Goal: Obtain resource: Obtain resource

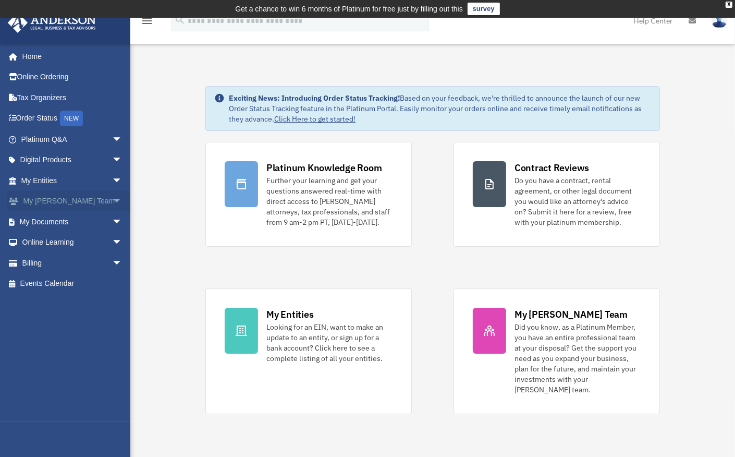
click at [112, 202] on span "arrow_drop_down" at bounding box center [122, 201] width 21 height 21
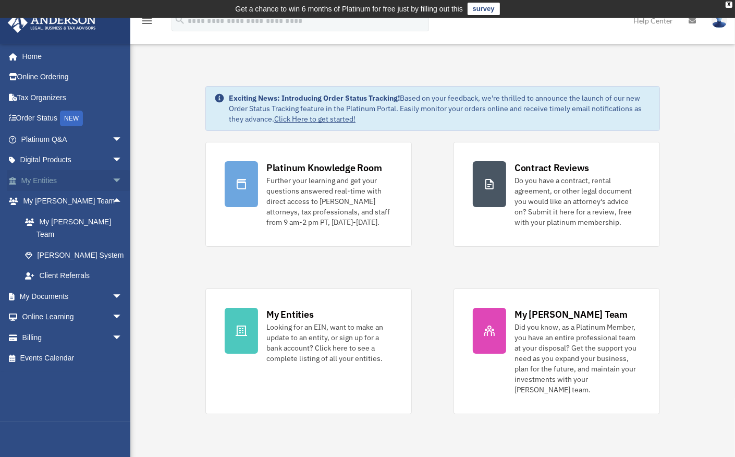
click at [112, 183] on span "arrow_drop_down" at bounding box center [122, 180] width 21 height 21
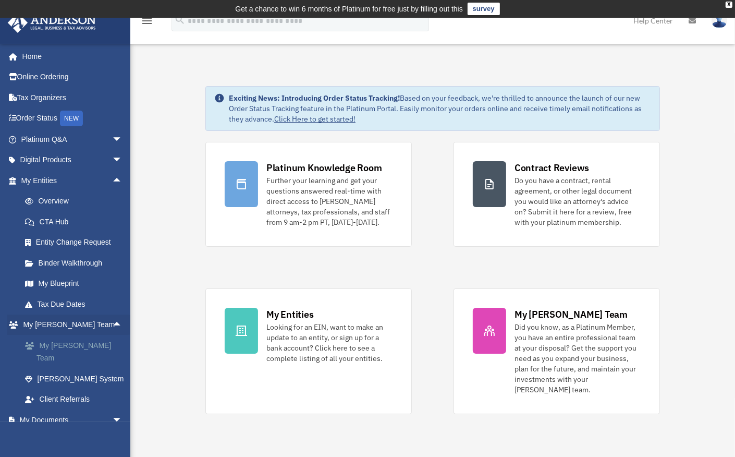
scroll to position [52, 0]
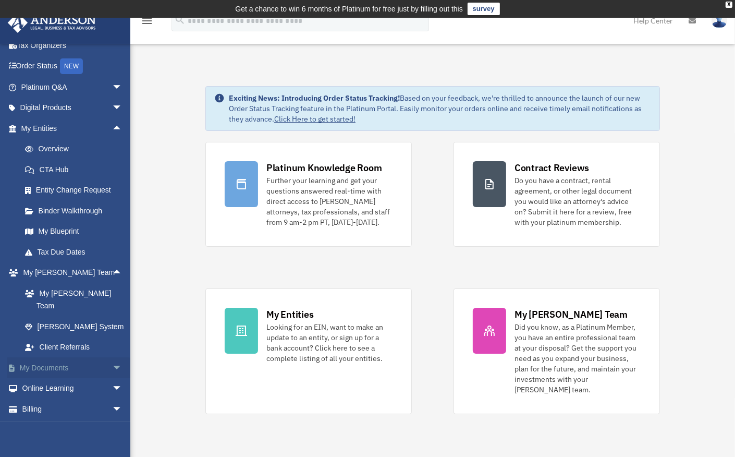
click at [112, 357] on span "arrow_drop_down" at bounding box center [122, 367] width 21 height 21
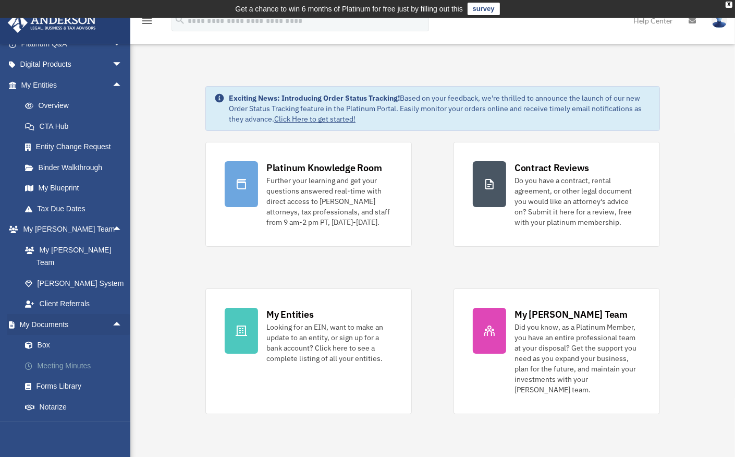
scroll to position [104, 0]
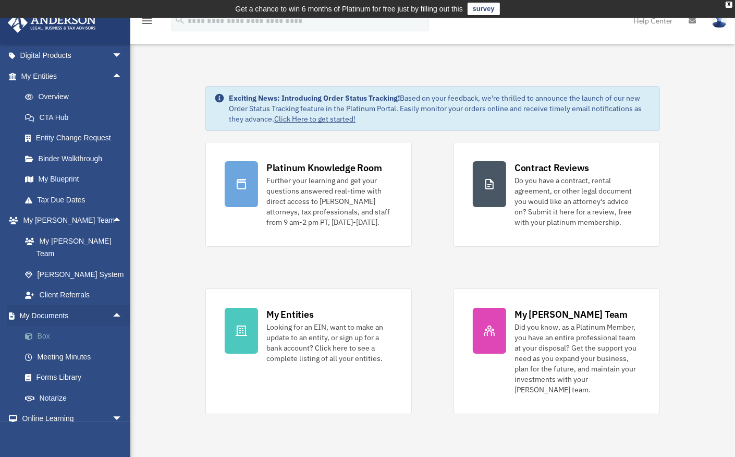
click at [69, 326] on link "Box" at bounding box center [77, 336] width 124 height 21
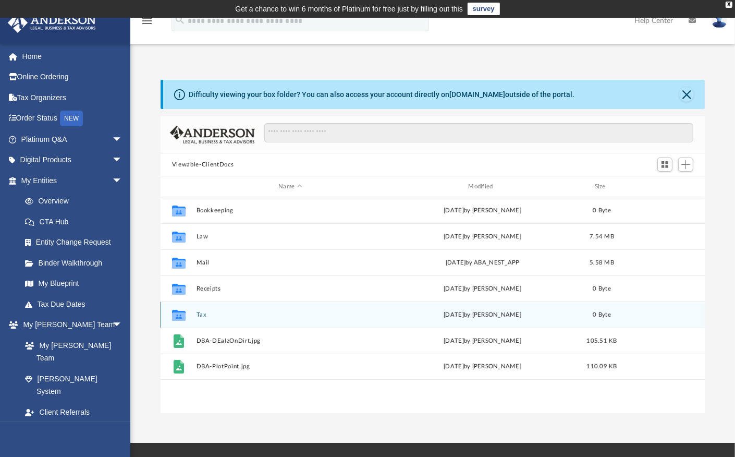
scroll to position [229, 536]
click at [262, 320] on div "Collaborated Folder Tax Fri Sep 19 2025 by Emely Villa 0 Byte" at bounding box center [433, 314] width 544 height 26
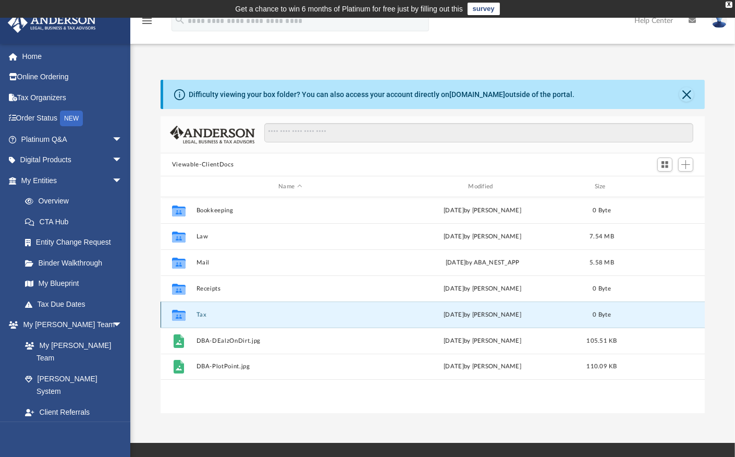
click at [262, 320] on div "Collaborated Folder Tax Fri Sep 19 2025 by Emely Villa 0 Byte" at bounding box center [433, 314] width 544 height 26
click at [383, 320] on div "Collaborated Folder Tax Fri Sep 19 2025 by Emely Villa 0 Byte" at bounding box center [433, 314] width 544 height 26
click at [175, 313] on icon "grid" at bounding box center [179, 316] width 14 height 8
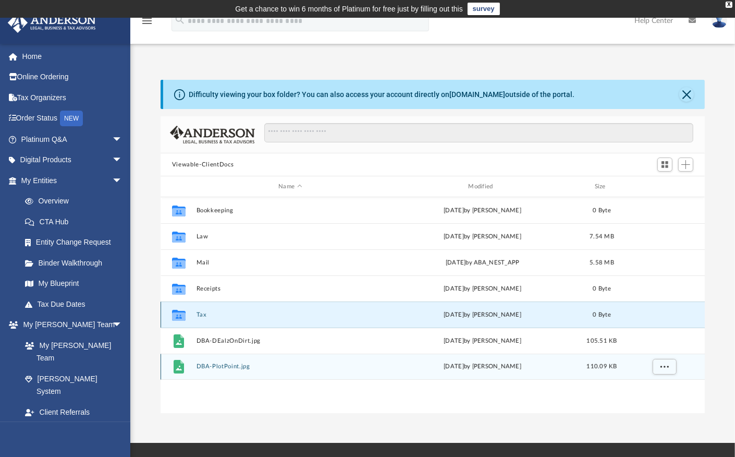
scroll to position [52, 0]
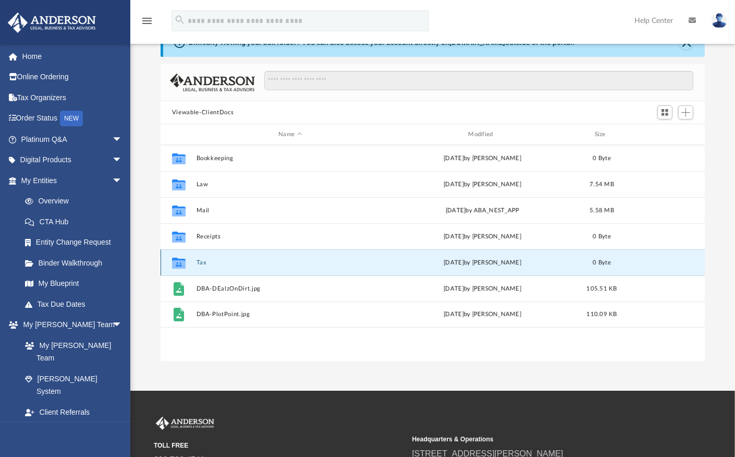
click at [181, 260] on icon "grid" at bounding box center [179, 264] width 14 height 8
drag, startPoint x: 181, startPoint y: 260, endPoint x: 273, endPoint y: 264, distance: 91.8
click at [273, 264] on button "Tax" at bounding box center [291, 262] width 188 height 7
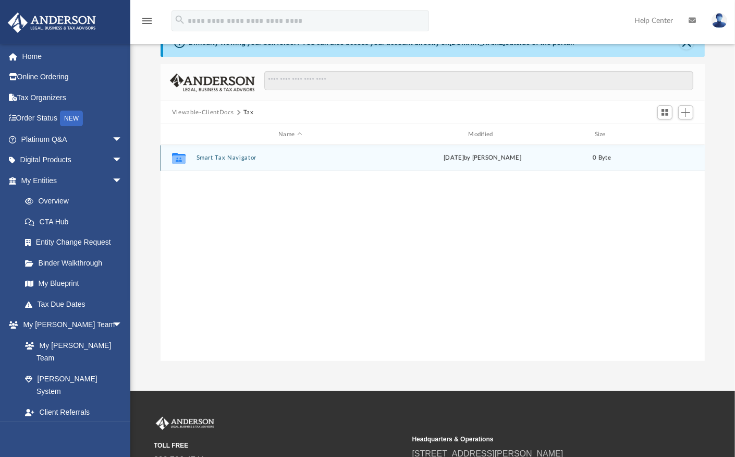
click at [178, 158] on icon "grid" at bounding box center [179, 158] width 14 height 11
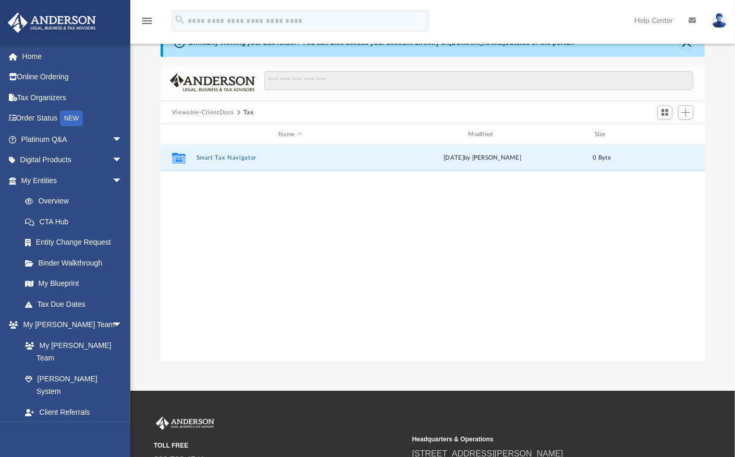
click at [287, 220] on div "Collaborated Folder Smart Tax Navigator Fri Sep 19 2025 by Emely Villa 0 Byte" at bounding box center [433, 253] width 544 height 216
click at [686, 113] on span "Add" at bounding box center [685, 112] width 9 height 9
click at [665, 133] on li "Upload" at bounding box center [670, 132] width 33 height 11
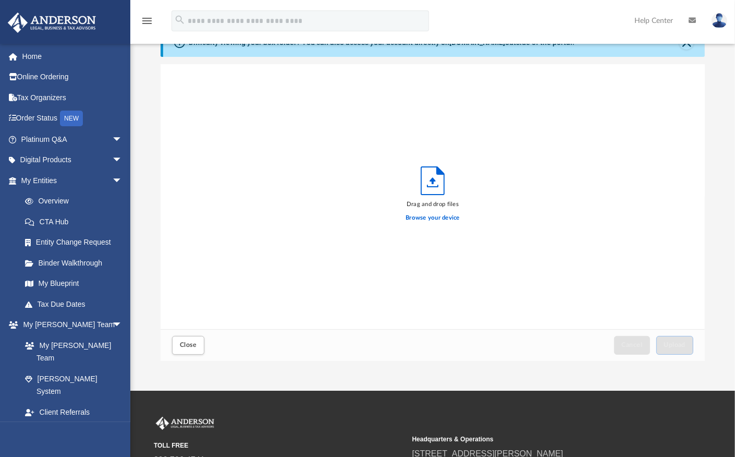
scroll to position [256, 536]
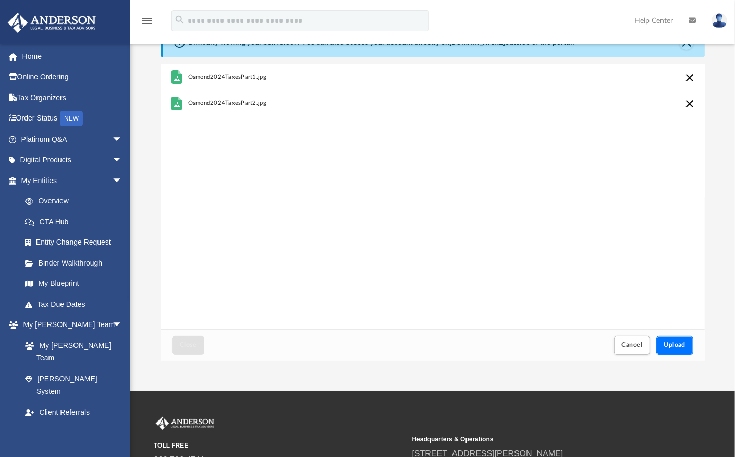
click at [676, 342] on span "Upload" at bounding box center [675, 344] width 22 height 6
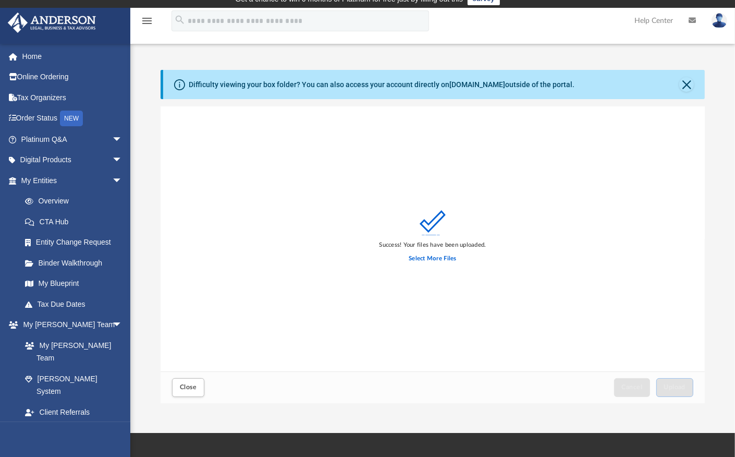
scroll to position [0, 0]
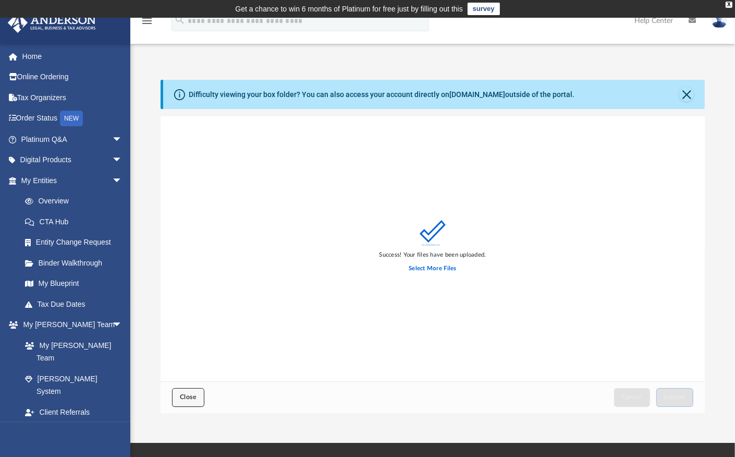
click at [185, 398] on span "Close" at bounding box center [188, 397] width 17 height 6
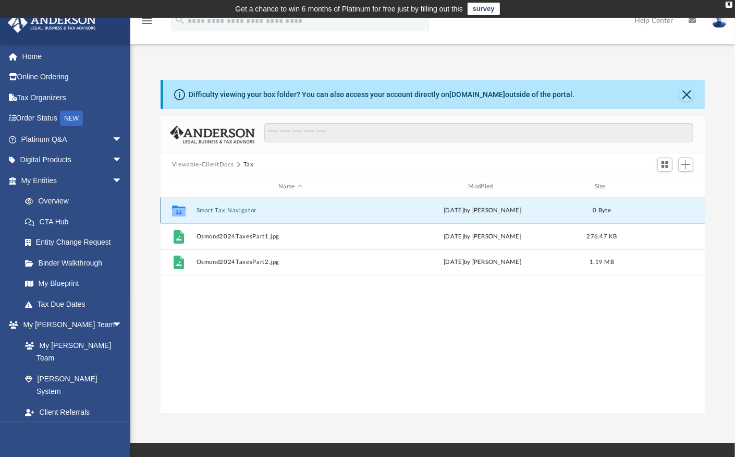
click at [222, 208] on button "Smart Tax Navigator" at bounding box center [291, 210] width 188 height 7
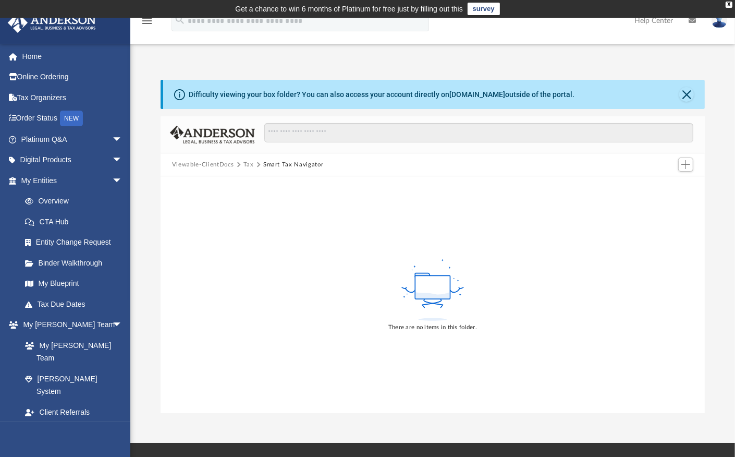
click at [213, 165] on button "Viewable-ClientDocs" at bounding box center [203, 164] width 62 height 9
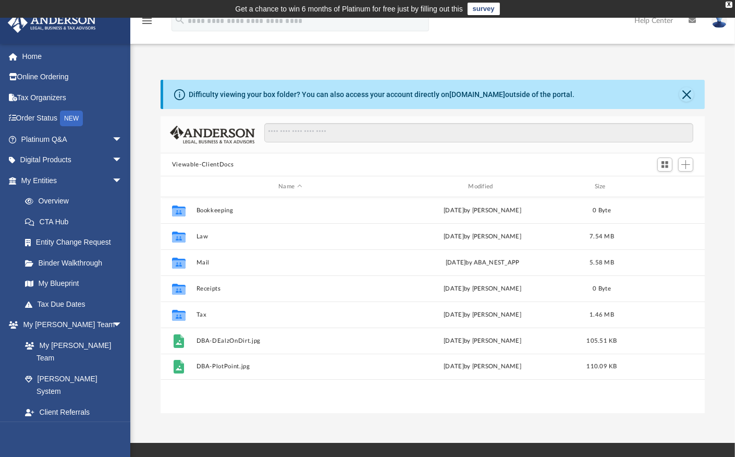
scroll to position [229, 536]
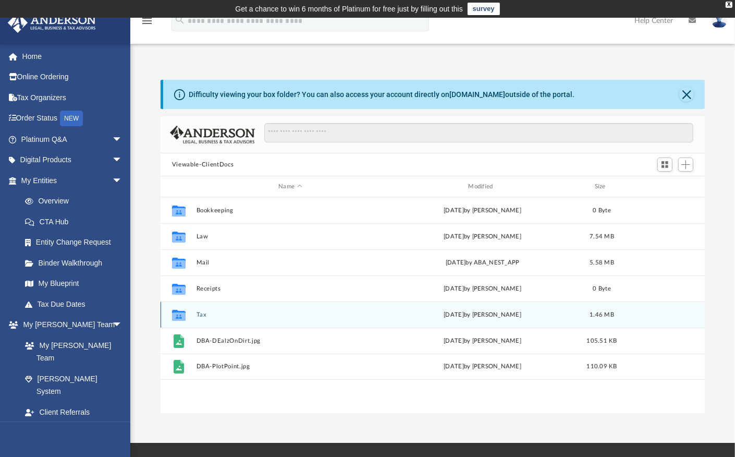
click at [208, 315] on button "Tax" at bounding box center [291, 314] width 188 height 7
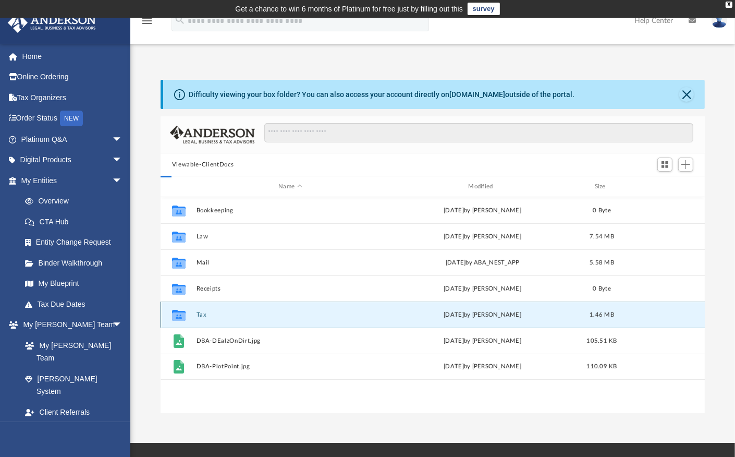
click at [208, 315] on button "Tax" at bounding box center [291, 314] width 188 height 7
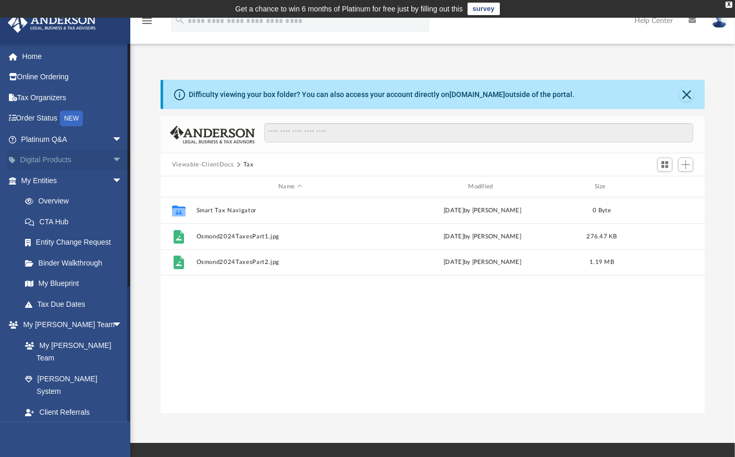
click at [113, 162] on span "arrow_drop_down" at bounding box center [122, 160] width 21 height 21
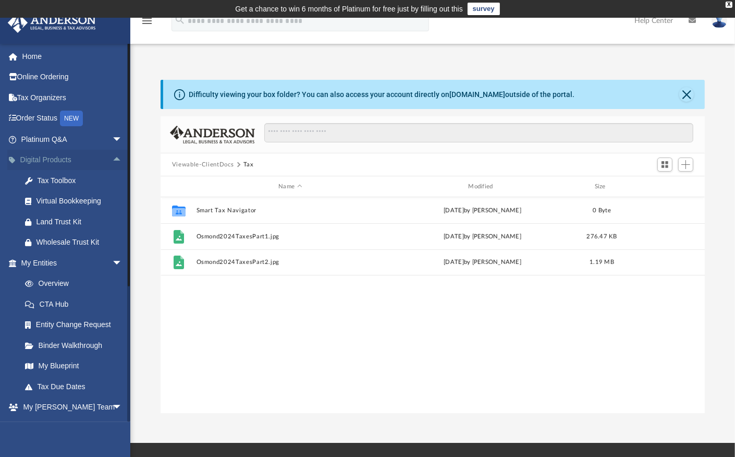
click at [112, 161] on span "arrow_drop_up" at bounding box center [122, 160] width 21 height 21
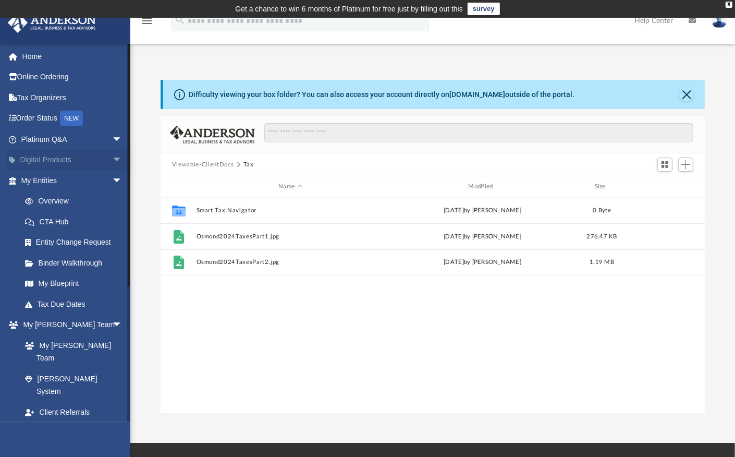
click at [112, 164] on span "arrow_drop_down" at bounding box center [122, 160] width 21 height 21
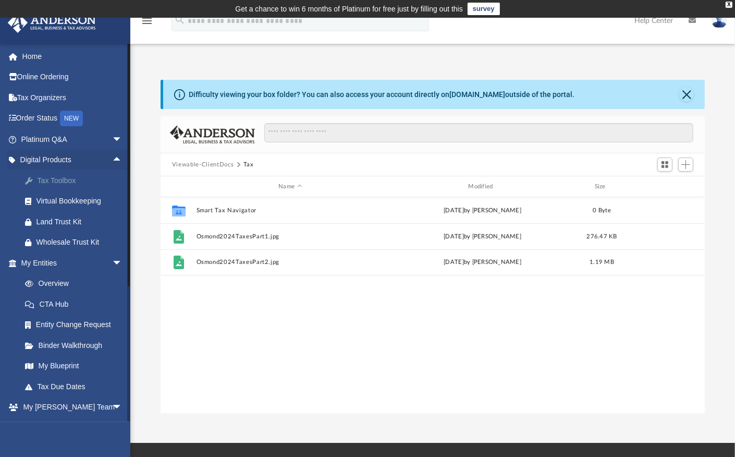
click at [75, 182] on div "Tax Toolbox" at bounding box center [80, 180] width 89 height 13
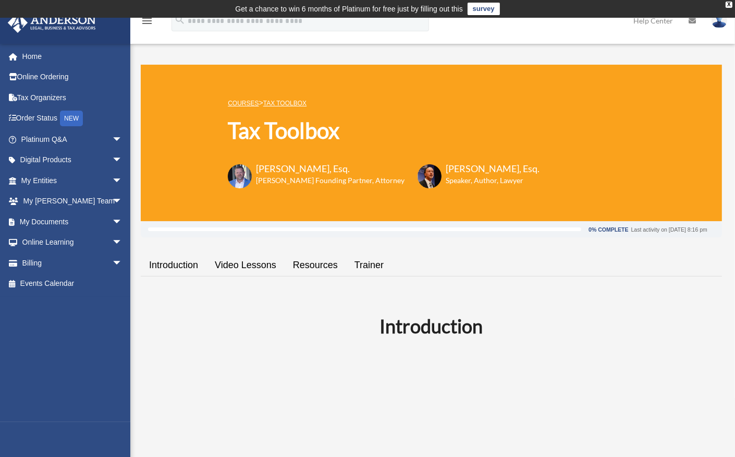
click at [321, 263] on link "Resources" at bounding box center [316, 265] width 62 height 30
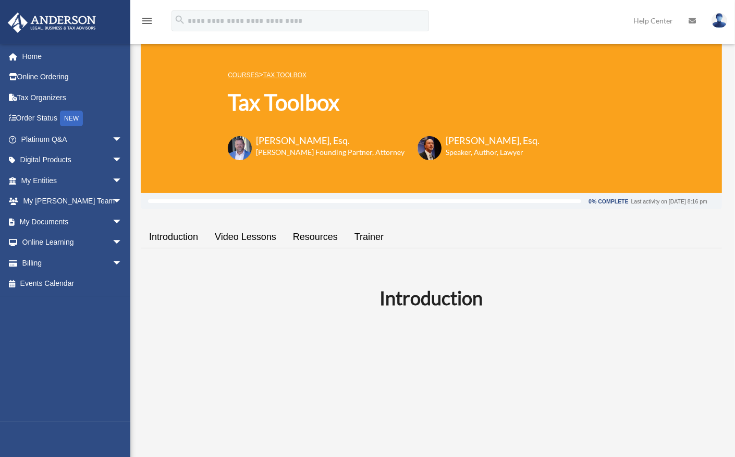
scroll to position [8, 0]
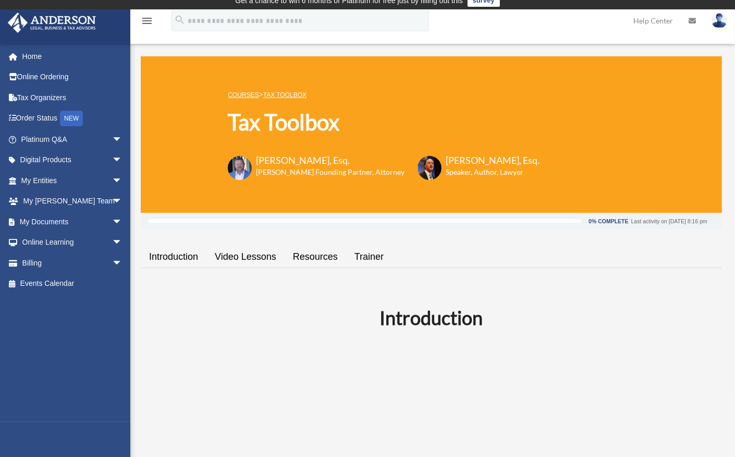
click at [234, 254] on link "Video Lessons" at bounding box center [245, 257] width 78 height 30
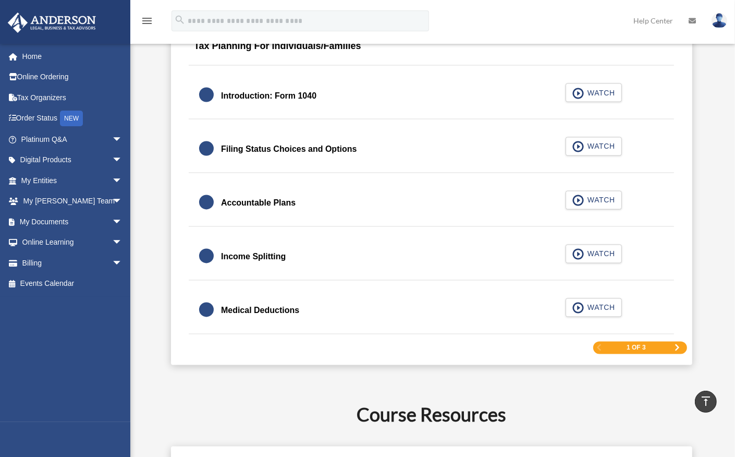
scroll to position [1548, 0]
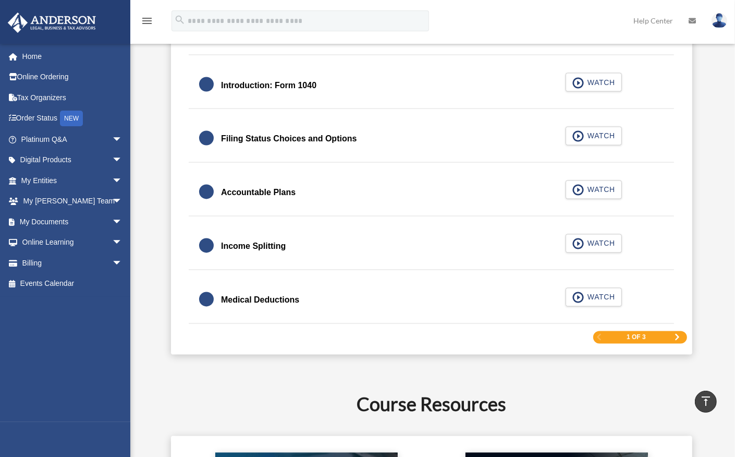
click at [245, 293] on div "Medical Deductions" at bounding box center [260, 300] width 78 height 15
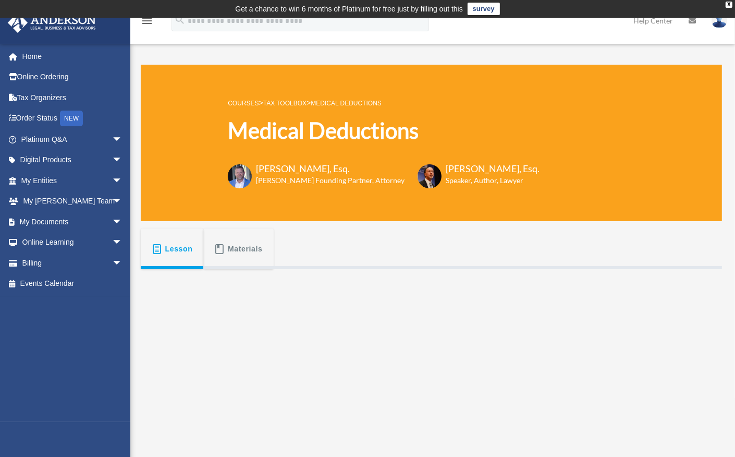
click at [249, 248] on span "Materials" at bounding box center [245, 248] width 35 height 19
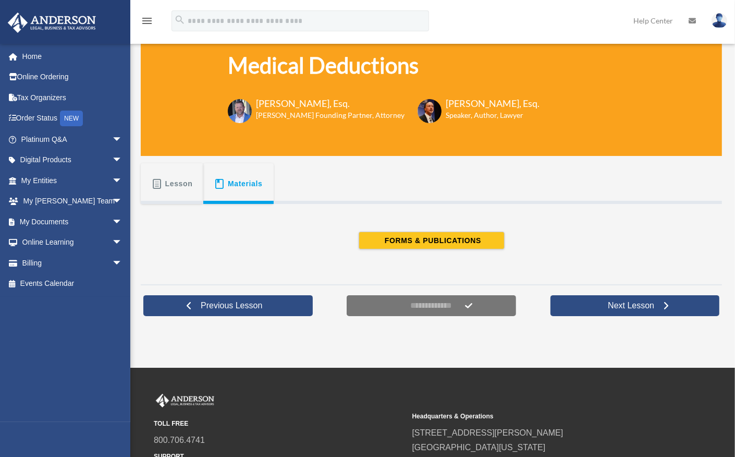
scroll to position [104, 0]
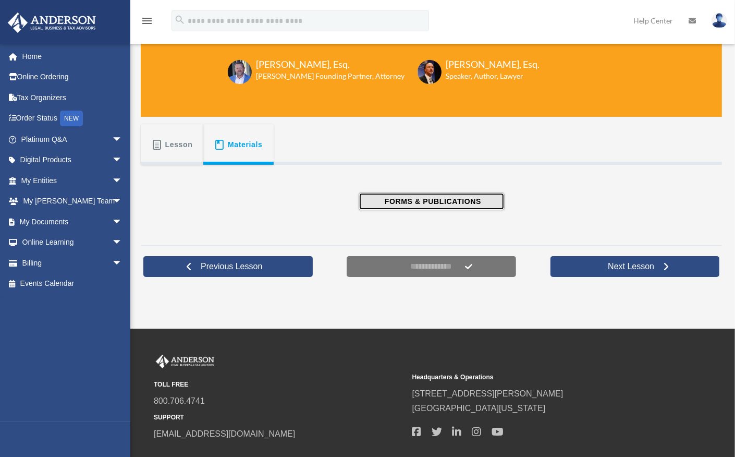
click at [429, 203] on span "FORMS & PUBLICATIONS" at bounding box center [432, 201] width 100 height 10
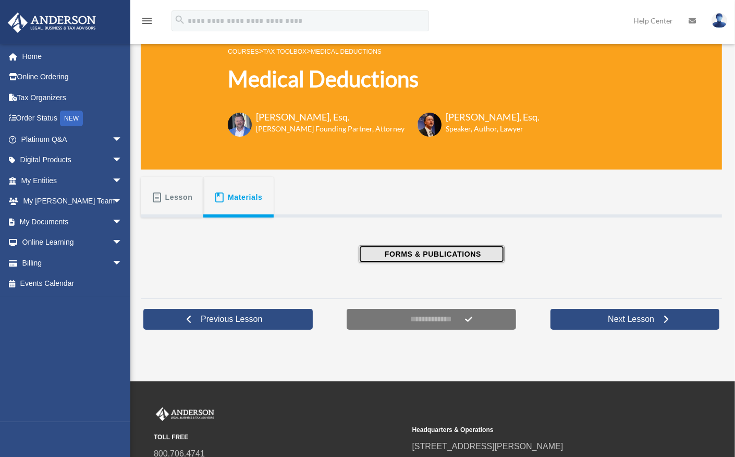
scroll to position [0, 0]
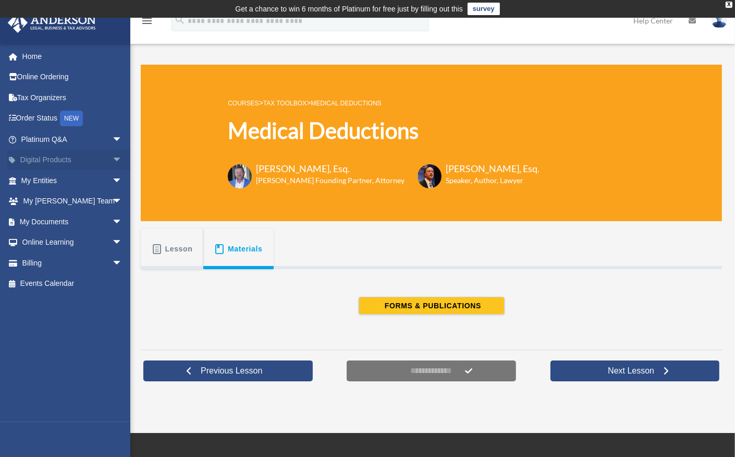
click at [112, 161] on span "arrow_drop_down" at bounding box center [122, 160] width 21 height 21
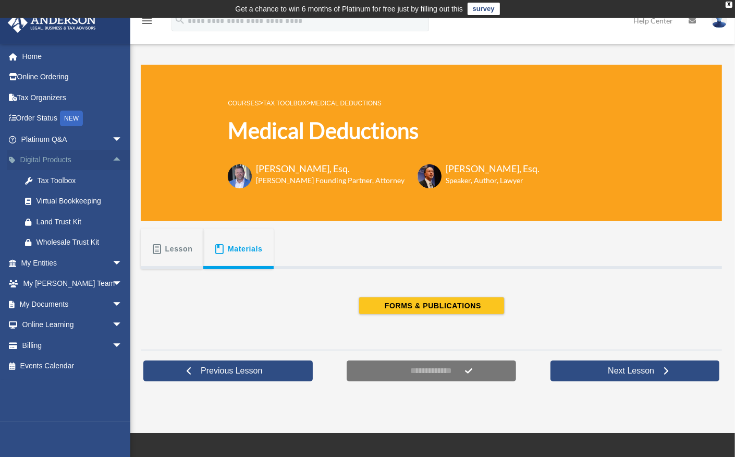
click at [112, 161] on span "arrow_drop_up" at bounding box center [122, 160] width 21 height 21
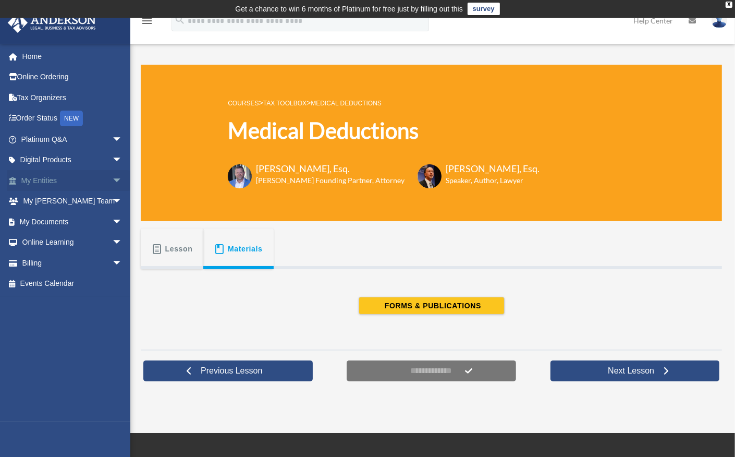
click at [112, 182] on span "arrow_drop_down" at bounding box center [122, 180] width 21 height 21
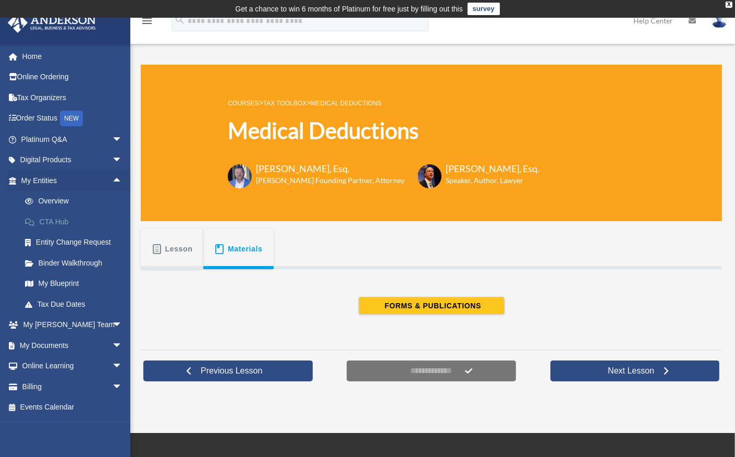
click at [57, 226] on link "CTA Hub" at bounding box center [77, 221] width 124 height 21
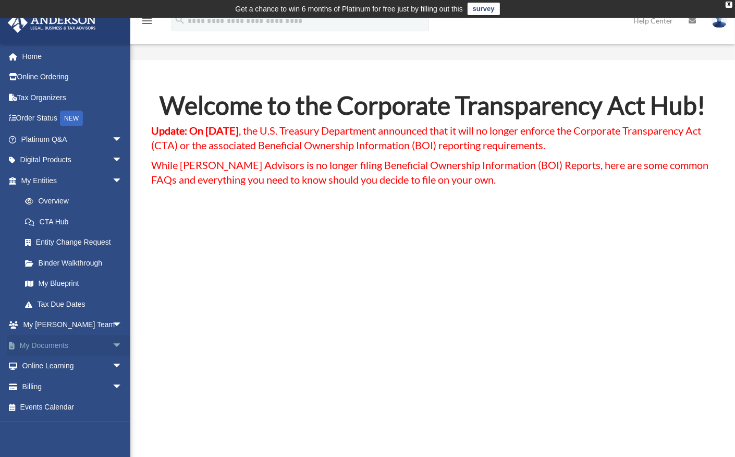
click at [112, 346] on span "arrow_drop_down" at bounding box center [122, 345] width 21 height 21
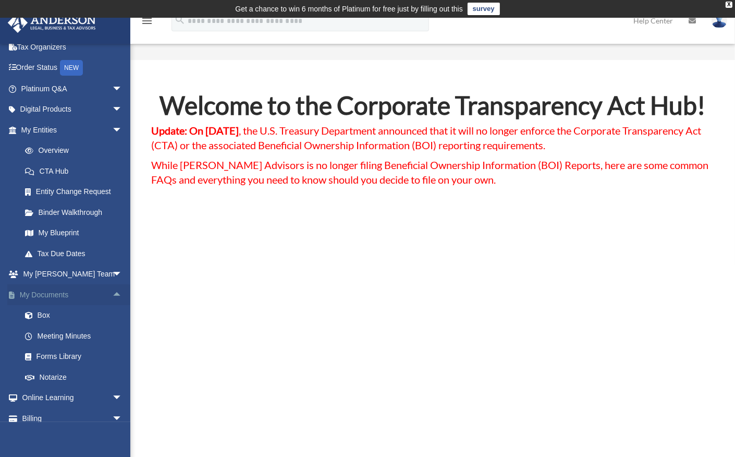
scroll to position [80, 0]
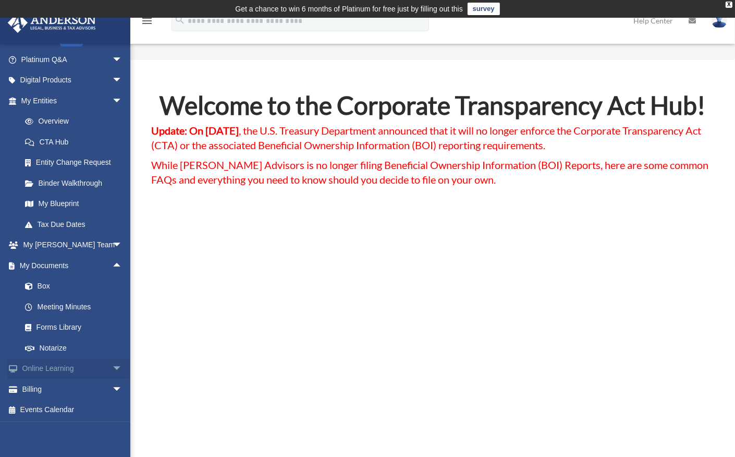
click at [112, 368] on span "arrow_drop_down" at bounding box center [122, 368] width 21 height 21
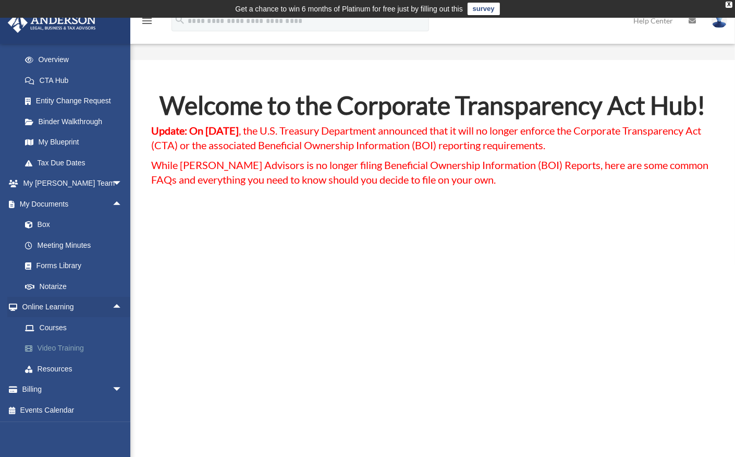
scroll to position [142, 0]
click at [63, 365] on link "Resources" at bounding box center [77, 368] width 124 height 21
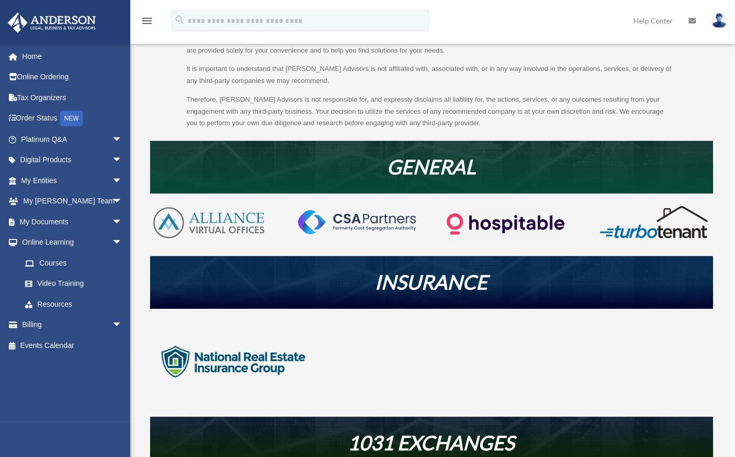
scroll to position [120, 0]
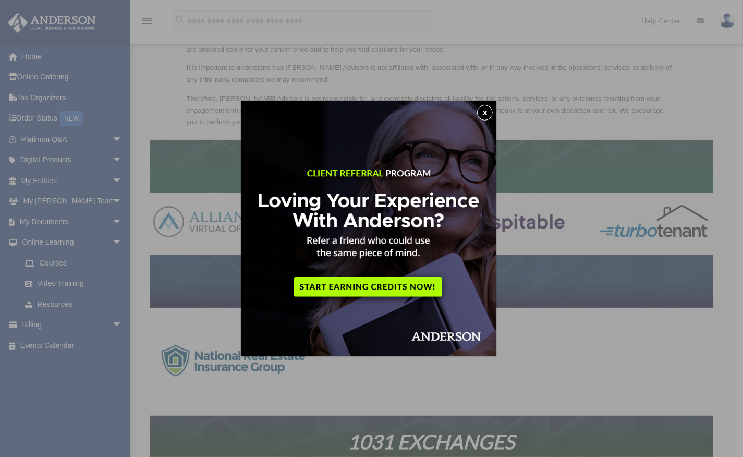
click at [487, 112] on button "x" at bounding box center [485, 113] width 16 height 16
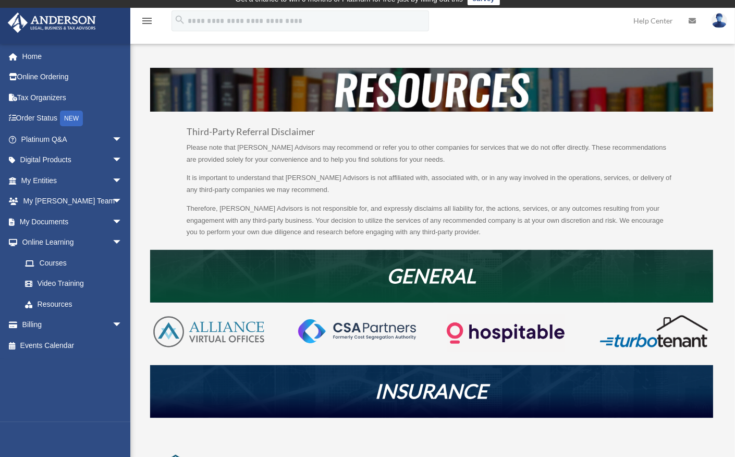
scroll to position [0, 0]
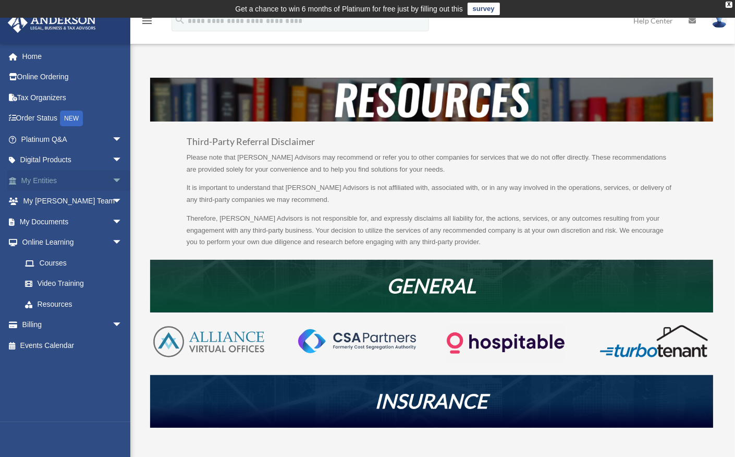
click at [112, 179] on span "arrow_drop_down" at bounding box center [122, 180] width 21 height 21
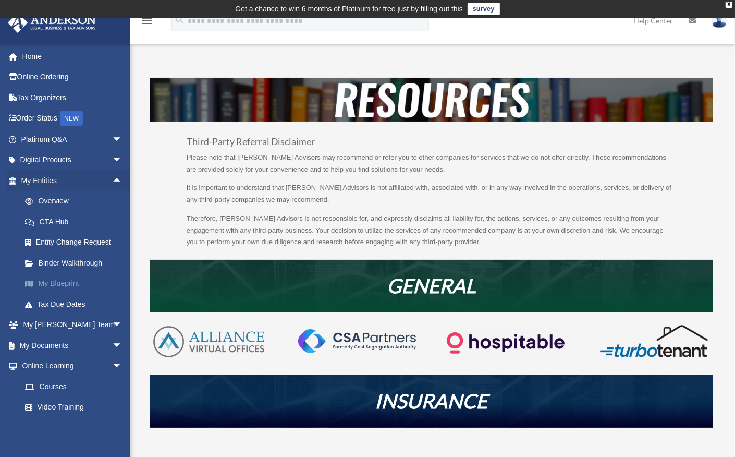
click at [65, 287] on link "My Blueprint" at bounding box center [77, 283] width 124 height 21
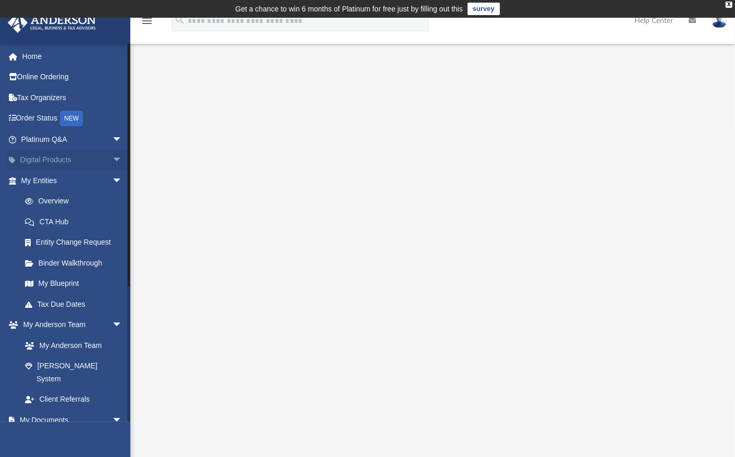
click at [112, 162] on span "arrow_drop_down" at bounding box center [122, 160] width 21 height 21
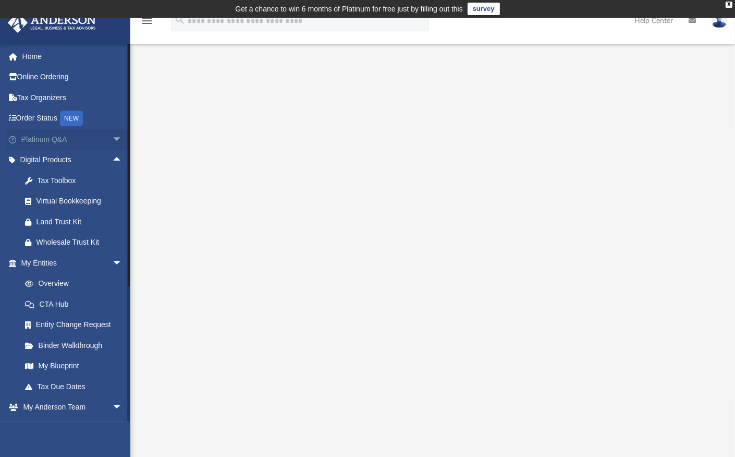
click at [112, 142] on span "arrow_drop_down" at bounding box center [122, 139] width 21 height 21
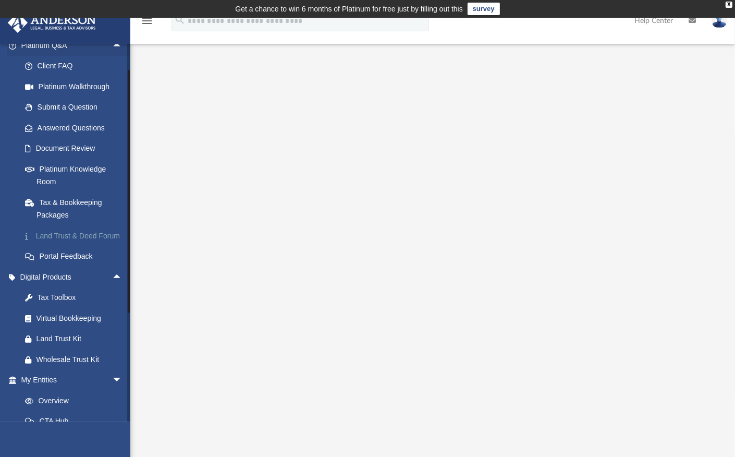
scroll to position [104, 0]
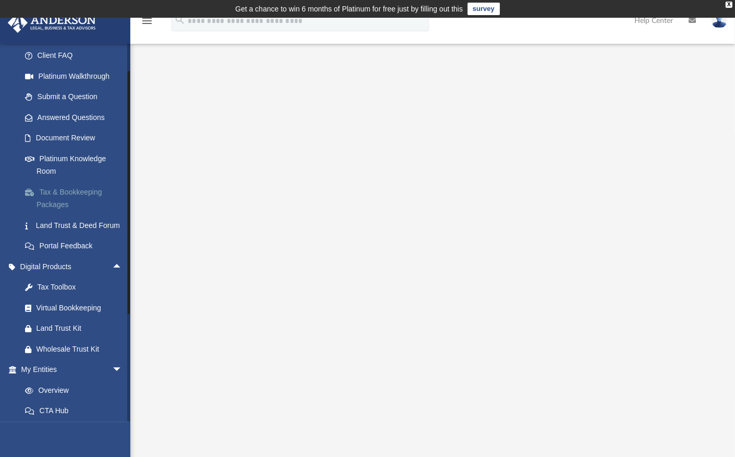
click at [66, 199] on link "Tax & Bookkeeping Packages" at bounding box center [77, 197] width 124 height 33
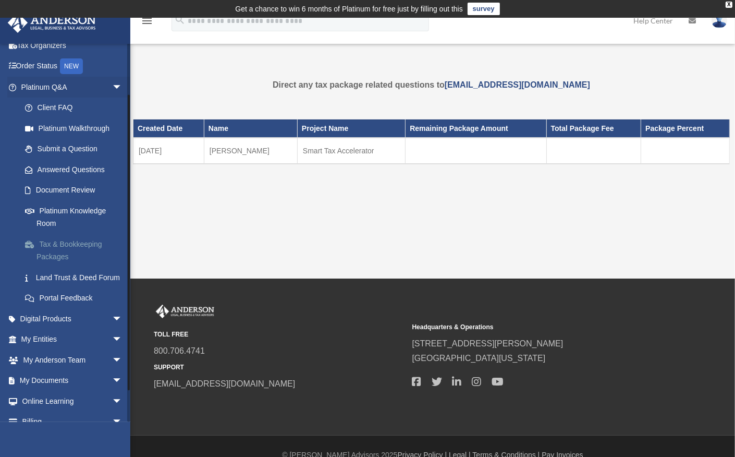
scroll to position [97, 0]
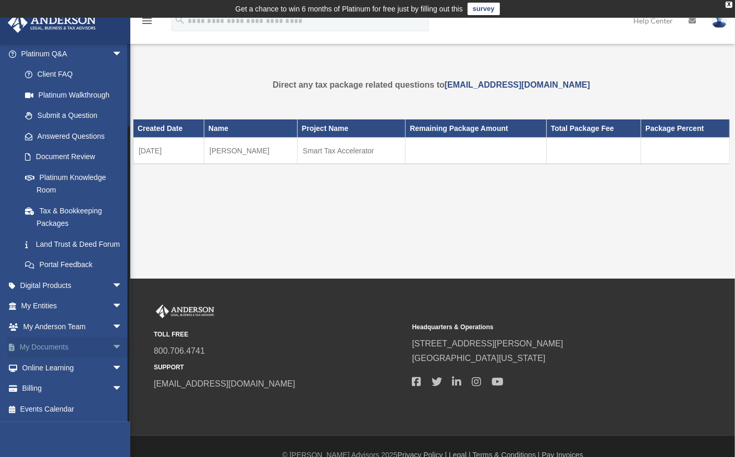
click at [112, 345] on span "arrow_drop_down" at bounding box center [122, 347] width 21 height 21
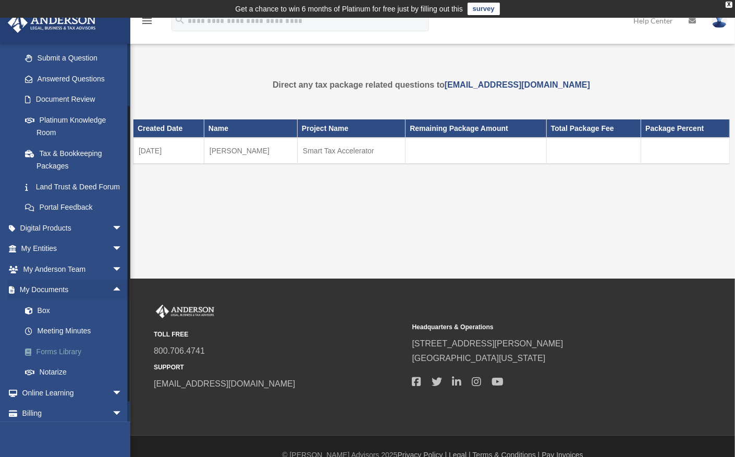
scroll to position [150, 0]
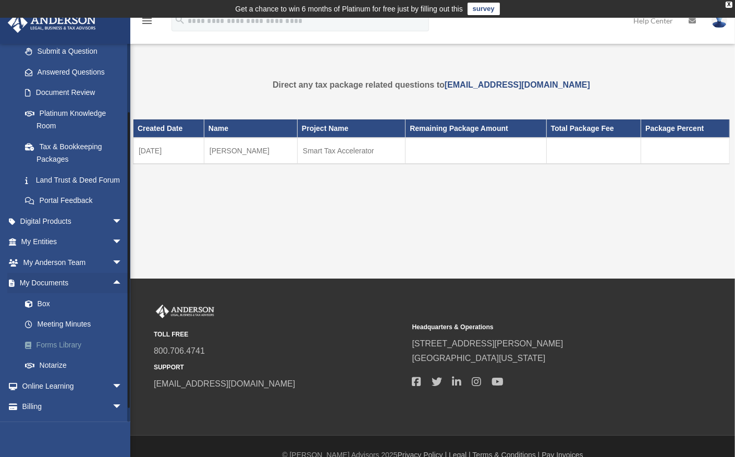
click at [74, 355] on link "Forms Library" at bounding box center [77, 344] width 124 height 21
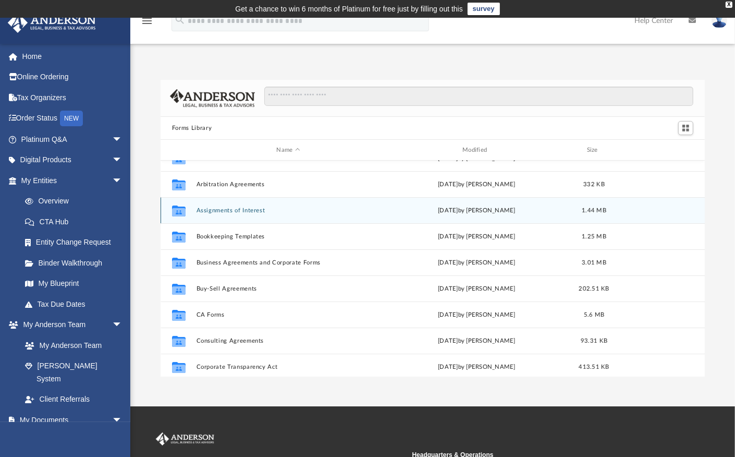
scroll to position [52, 0]
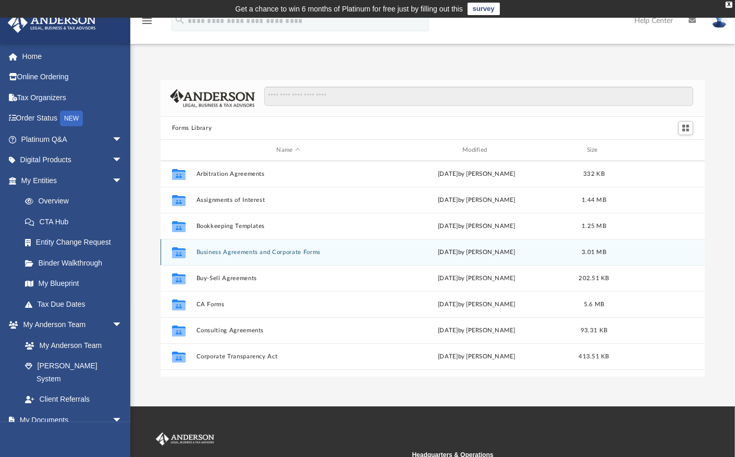
click at [281, 257] on div "Collaborated Folder Business Agreements and Corporate Forms [DATE] by [PERSON_N…" at bounding box center [433, 252] width 544 height 26
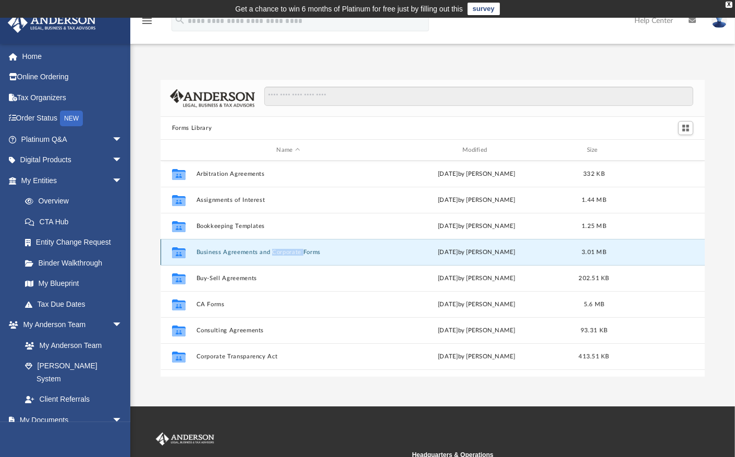
click at [281, 257] on div "Collaborated Folder Business Agreements and Corporate Forms Thu Jul 13 2023 by …" at bounding box center [433, 252] width 544 height 26
click at [182, 253] on icon "grid" at bounding box center [179, 253] width 14 height 8
click at [679, 253] on div "Collaborated Folder Business Agreements and Corporate Forms Thu Jul 13 2023 by …" at bounding box center [433, 252] width 544 height 26
click at [622, 255] on div "Collaborated Folder Business Agreements and Corporate Forms Thu Jul 13 2023 by …" at bounding box center [433, 252] width 544 height 26
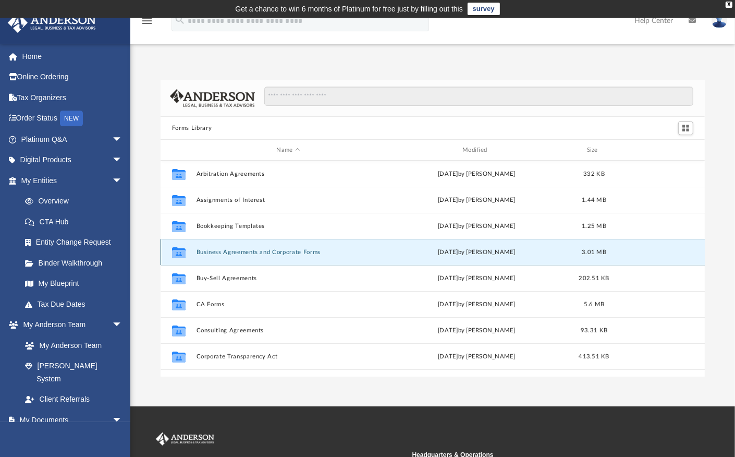
click at [622, 255] on div "Collaborated Folder Business Agreements and Corporate Forms Thu Jul 13 2023 by …" at bounding box center [433, 252] width 544 height 26
click at [309, 253] on button "Business Agreements and Corporate Forms" at bounding box center [289, 252] width 184 height 7
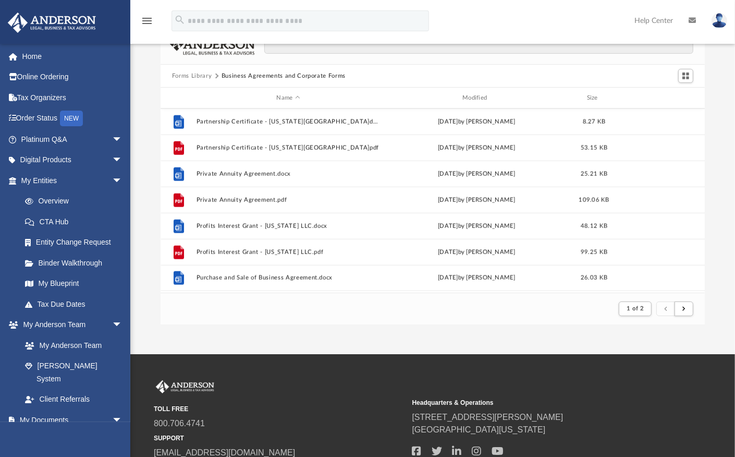
scroll to position [1014, 0]
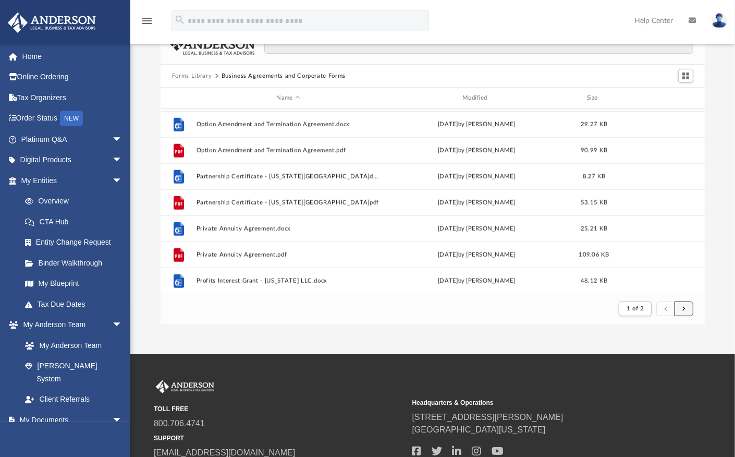
click at [684, 308] on span "submit" at bounding box center [683, 308] width 3 height 6
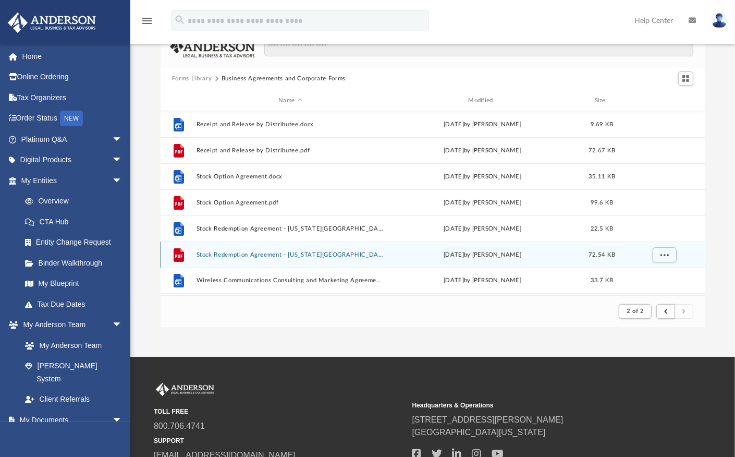
scroll to position [0, 0]
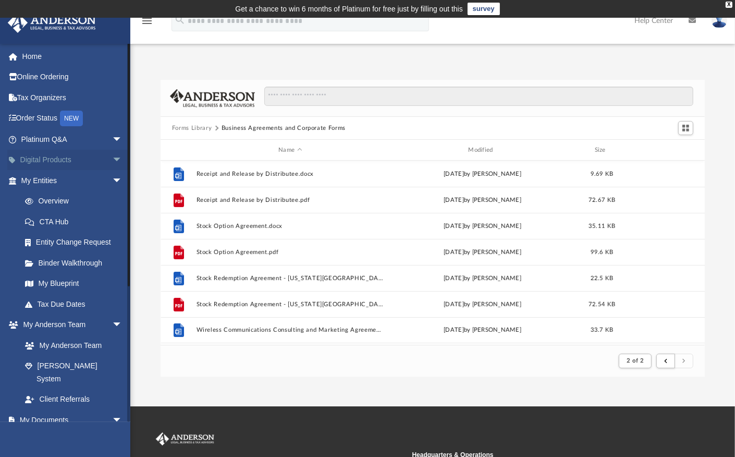
click at [112, 160] on span "arrow_drop_down" at bounding box center [122, 160] width 21 height 21
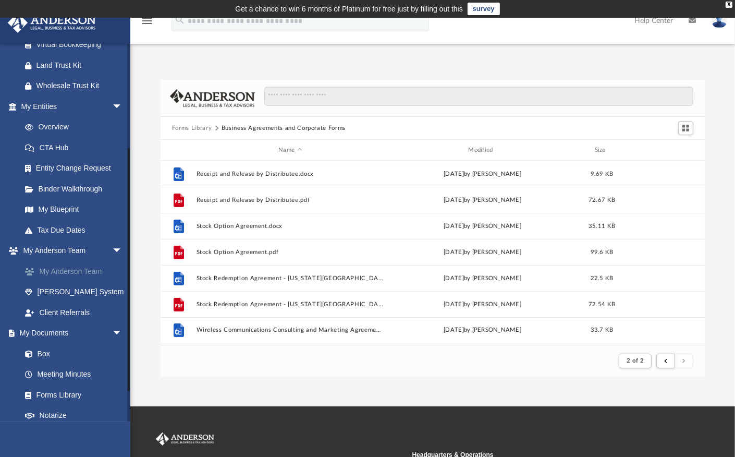
scroll to position [261, 0]
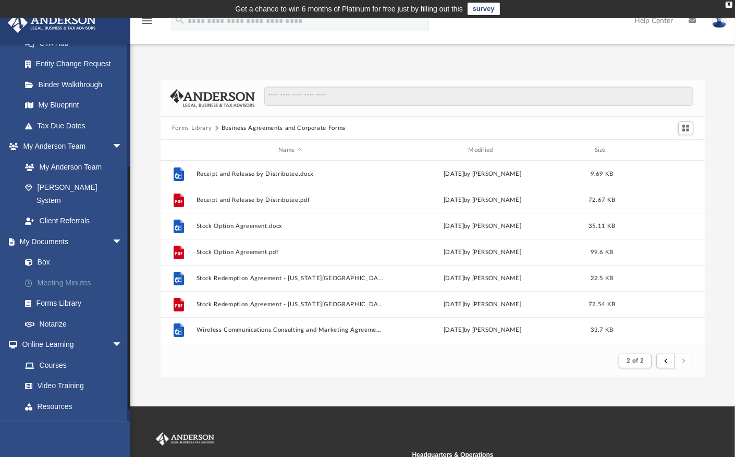
click at [81, 272] on link "Meeting Minutes" at bounding box center [77, 282] width 124 height 21
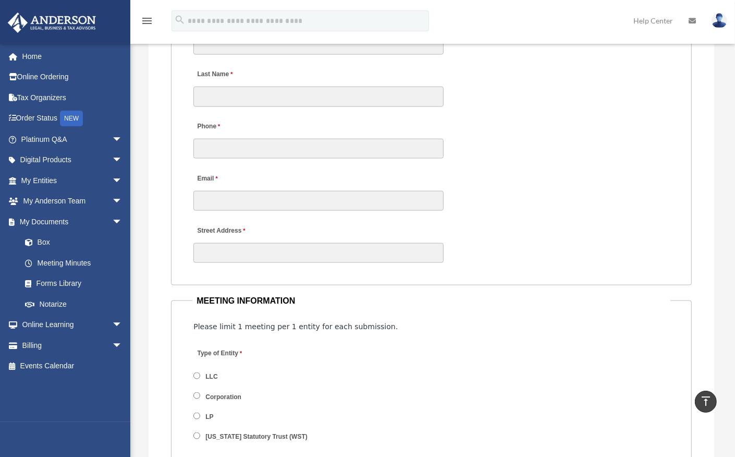
scroll to position [1006, 0]
